Goal: Task Accomplishment & Management: Manage account settings

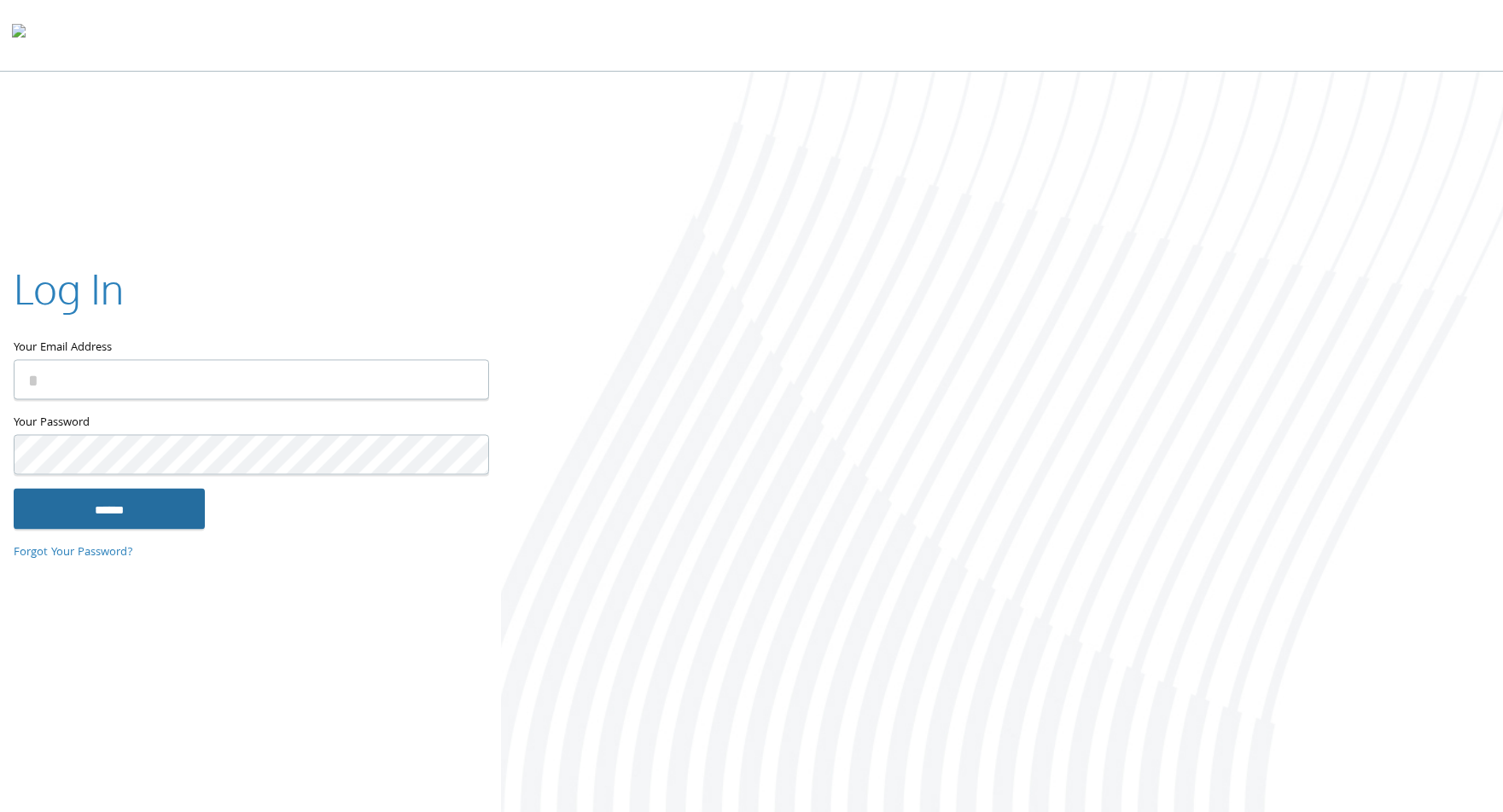
type input "**********"
click at [171, 512] on input "******" at bounding box center [109, 509] width 191 height 41
type input "**********"
click at [134, 499] on input "******" at bounding box center [109, 509] width 191 height 41
